Goal: Task Accomplishment & Management: Use online tool/utility

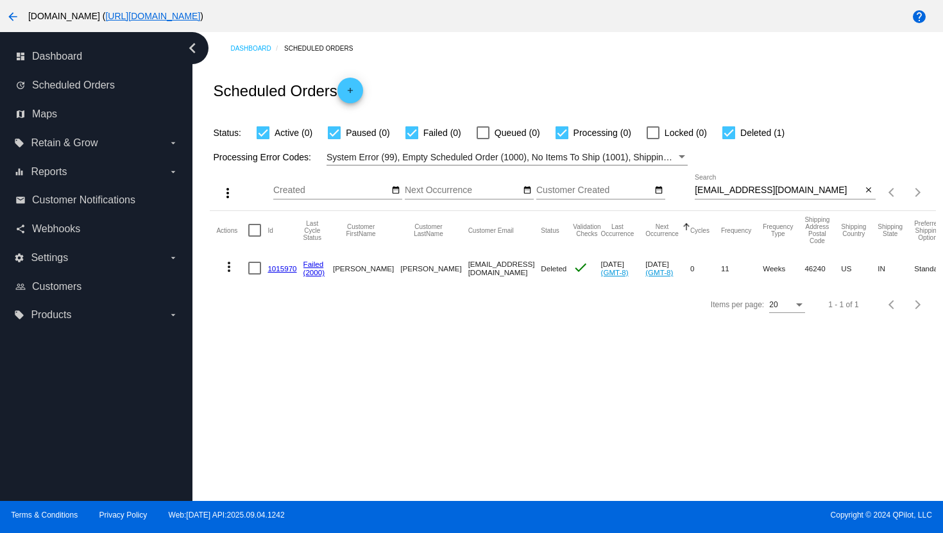
click at [717, 189] on input "[EMAIL_ADDRESS][DOMAIN_NAME]" at bounding box center [778, 190] width 167 height 10
paste input "[EMAIL_ADDRESS][DOMAIN_NAME]"
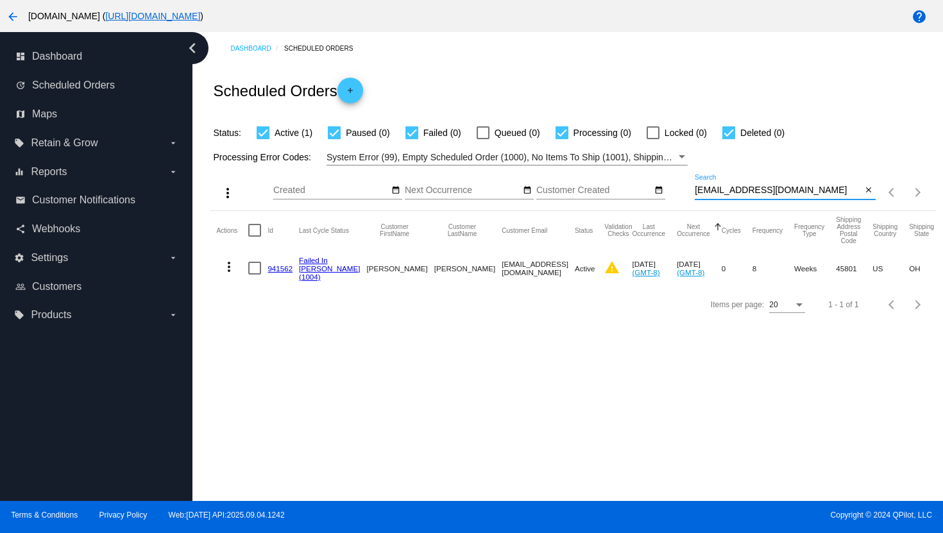
type input "[EMAIL_ADDRESS][DOMAIN_NAME]"
click at [224, 273] on mat-icon "more_vert" at bounding box center [228, 266] width 15 height 15
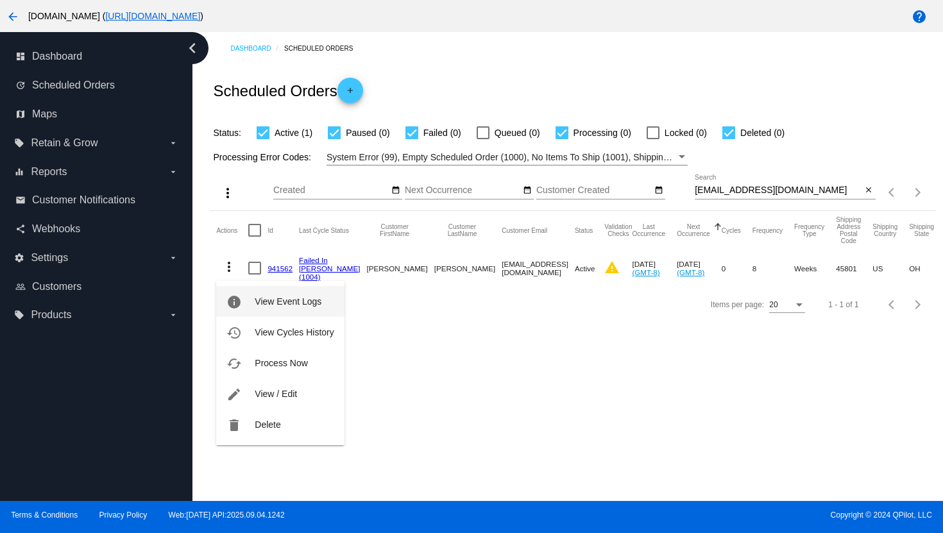
click at [243, 293] on button "info View Event Logs" at bounding box center [280, 301] width 128 height 31
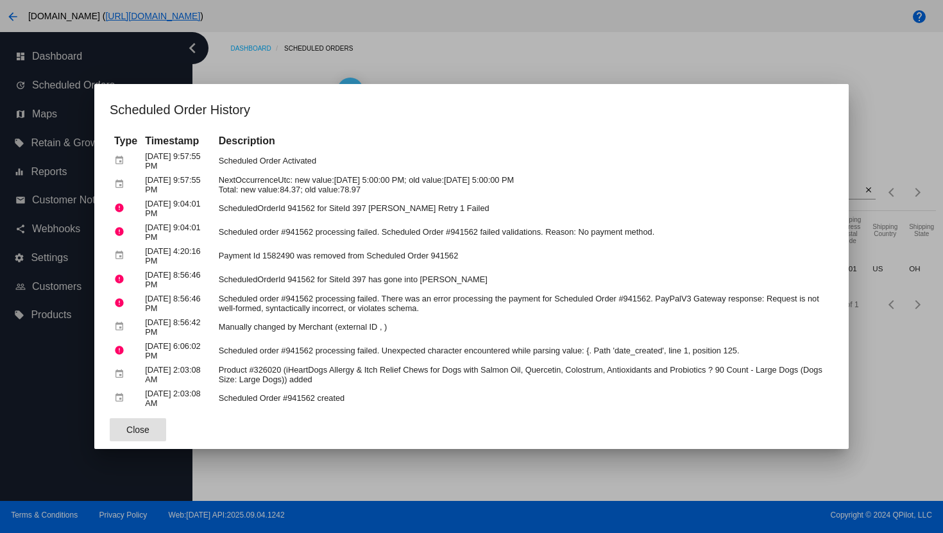
click at [488, 79] on div at bounding box center [471, 266] width 943 height 533
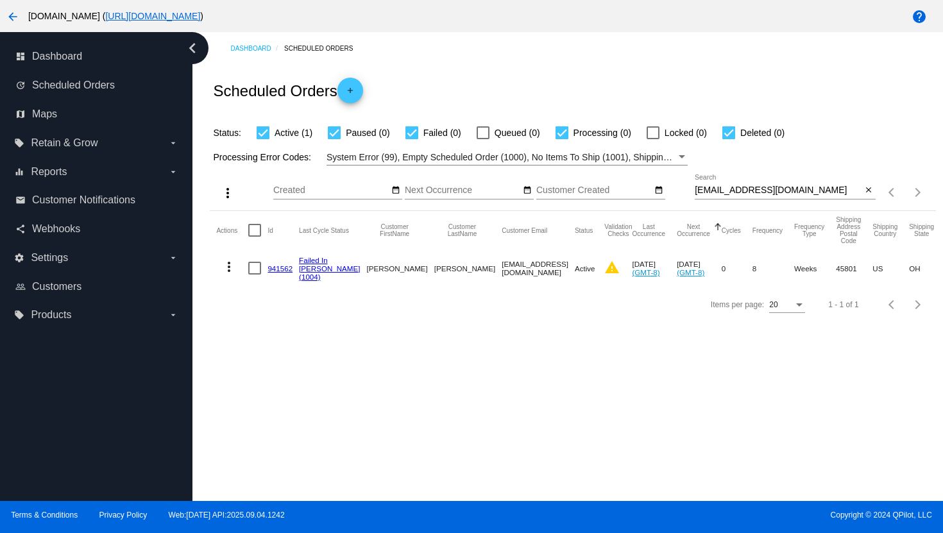
click at [230, 270] on mat-icon "more_vert" at bounding box center [228, 266] width 15 height 15
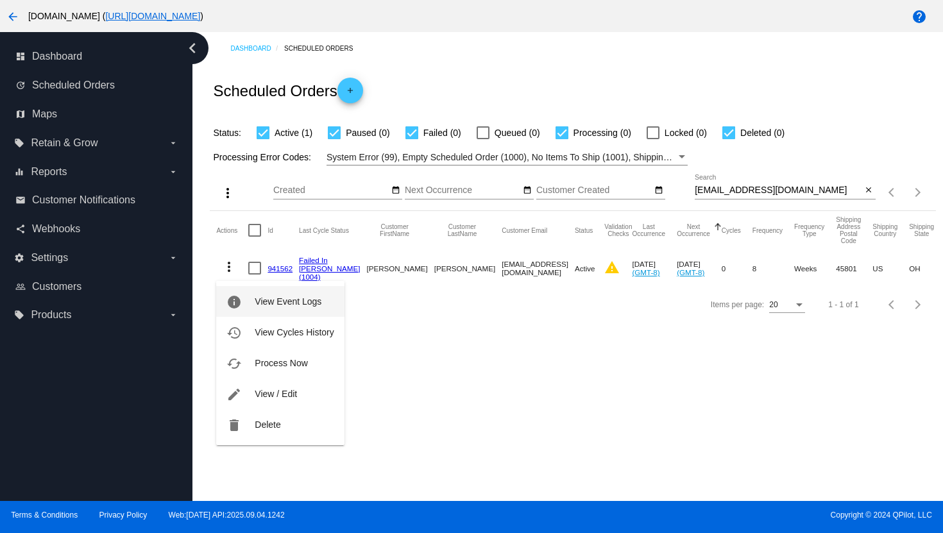
click at [254, 295] on button "info View Event Logs" at bounding box center [280, 301] width 128 height 31
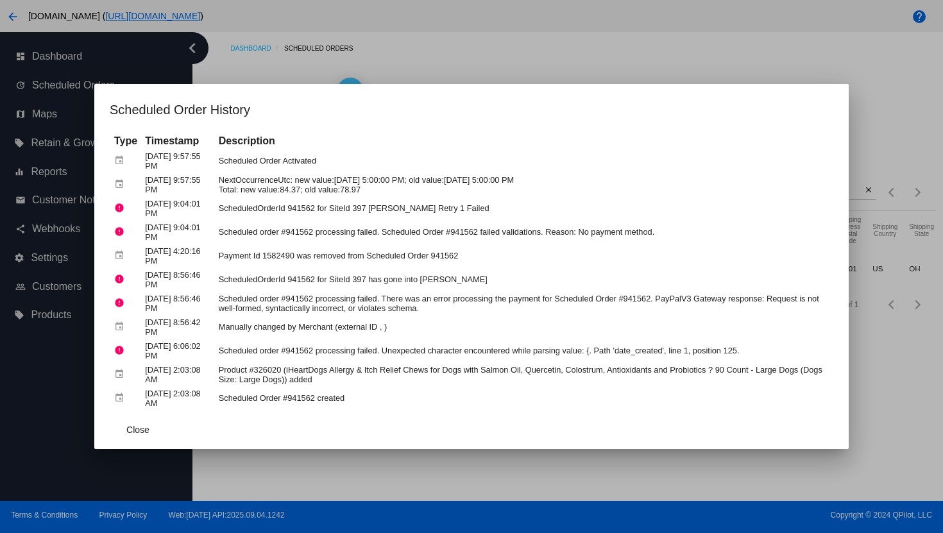
click at [415, 71] on div at bounding box center [471, 266] width 943 height 533
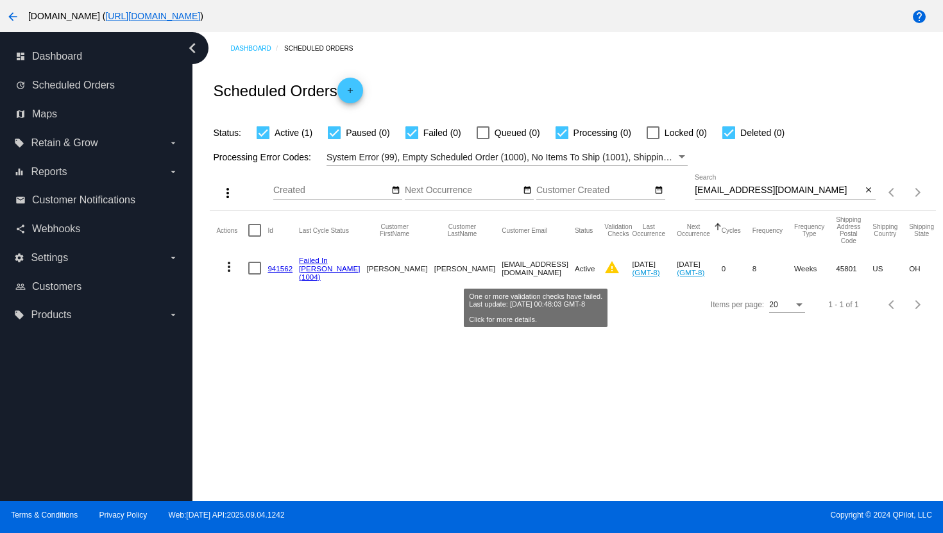
click at [604, 270] on mat-icon "warning" at bounding box center [611, 267] width 15 height 15
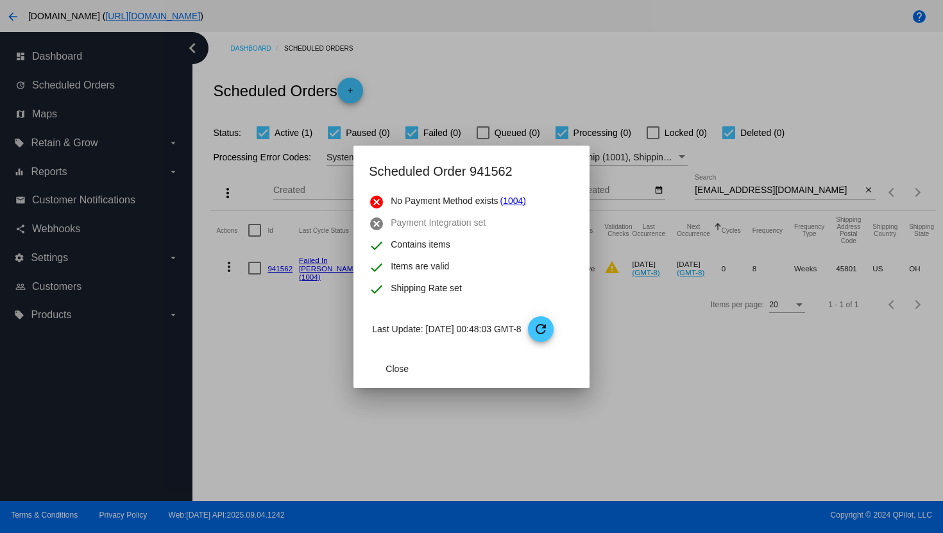
click at [605, 98] on div at bounding box center [471, 266] width 943 height 533
